Goal: Transaction & Acquisition: Purchase product/service

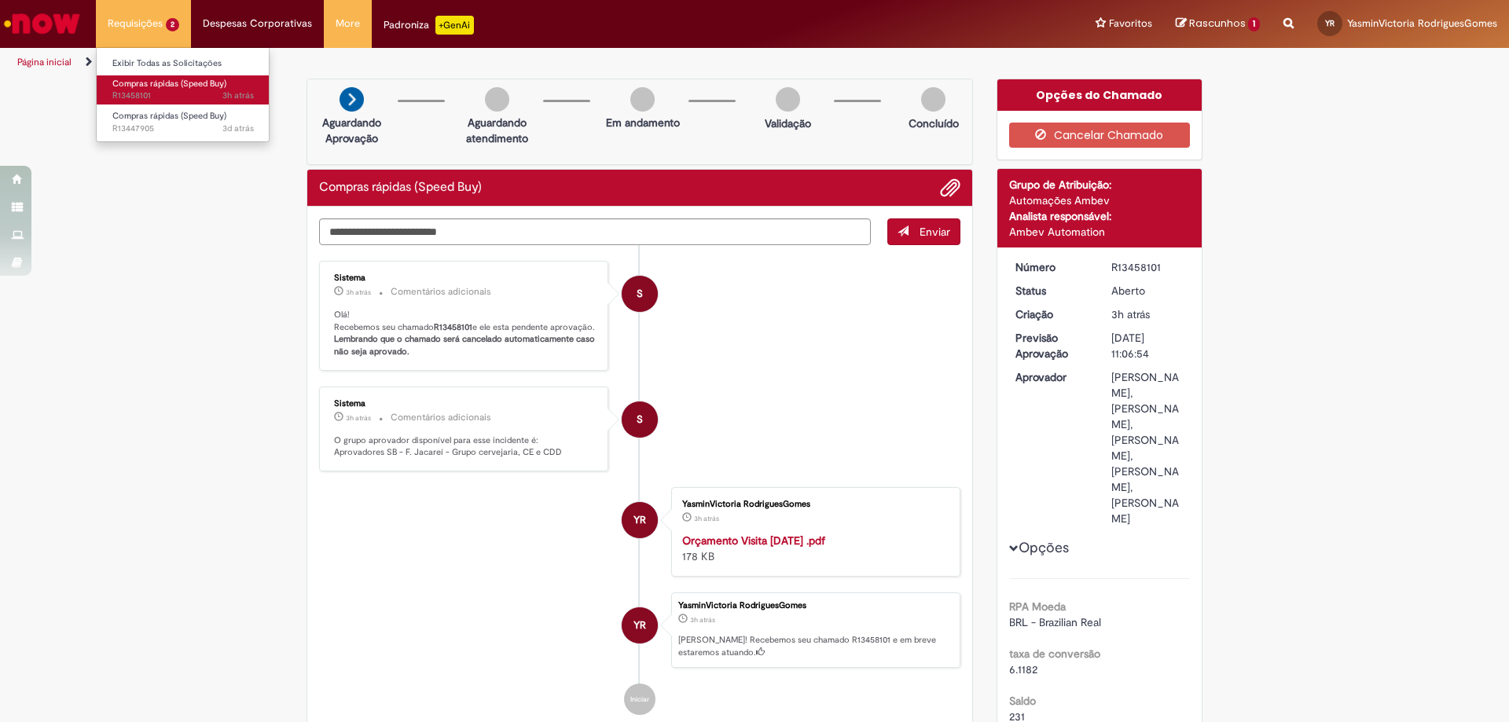
click at [156, 86] on span "Compras rápidas (Speed Buy)" at bounding box center [169, 84] width 114 height 12
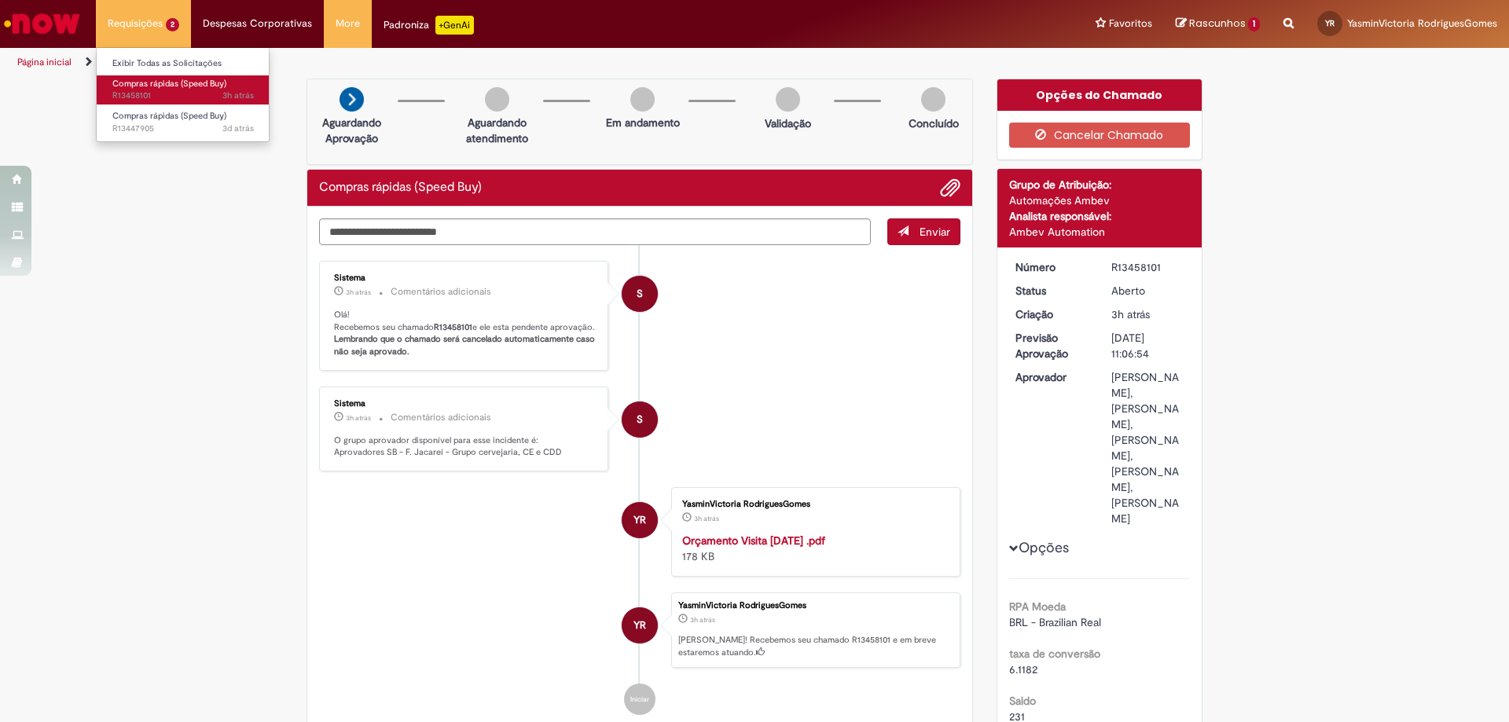
click at [156, 86] on span "Compras rápidas (Speed Buy)" at bounding box center [169, 84] width 114 height 12
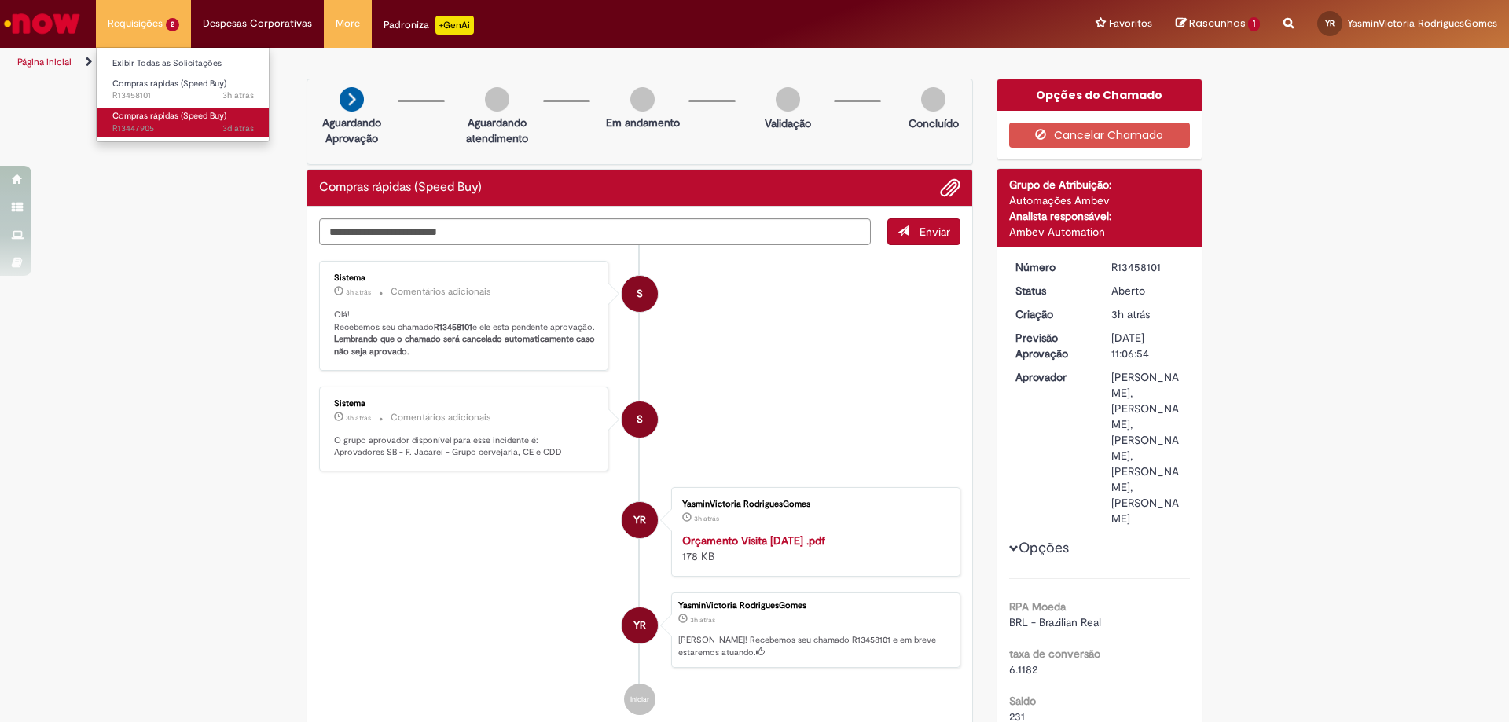
click at [163, 119] on span "Compras rápidas (Speed Buy)" at bounding box center [169, 116] width 114 height 12
